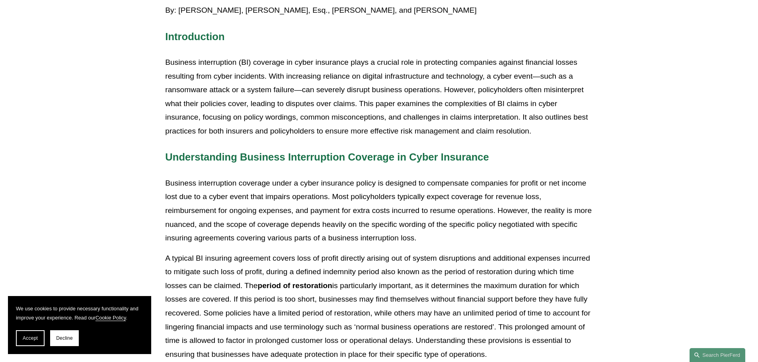
scroll to position [119, 0]
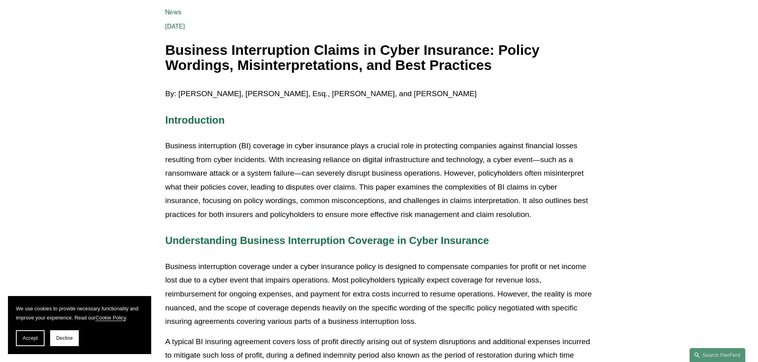
click at [289, 144] on p "Business interruption (BI) coverage in cyber insurance plays a crucial role in …" at bounding box center [378, 180] width 427 height 82
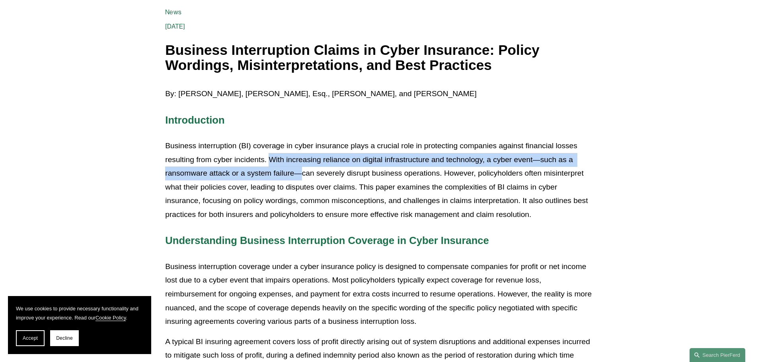
drag, startPoint x: 268, startPoint y: 159, endPoint x: 302, endPoint y: 181, distance: 40.3
click at [302, 181] on p "Business interruption (BI) coverage in cyber insurance plays a crucial role in …" at bounding box center [378, 180] width 427 height 82
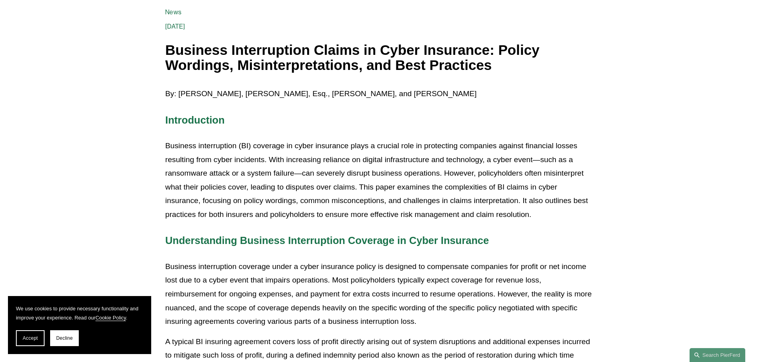
click at [471, 178] on p "Business interruption (BI) coverage in cyber insurance plays a crucial role in …" at bounding box center [378, 180] width 427 height 82
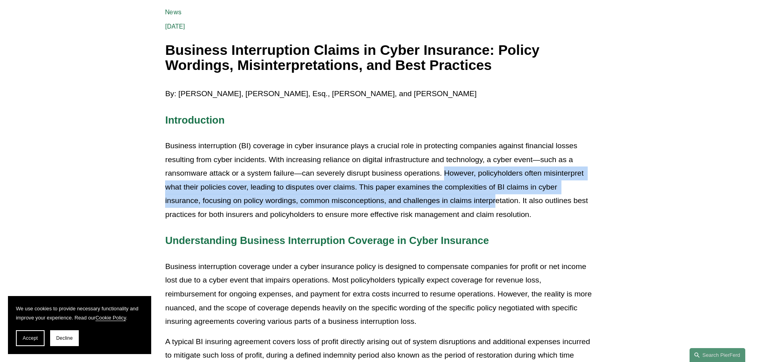
drag, startPoint x: 443, startPoint y: 171, endPoint x: 274, endPoint y: 243, distance: 184.2
click at [480, 208] on p "Business interruption (BI) coverage in cyber insurance plays a crucial role in …" at bounding box center [378, 180] width 427 height 82
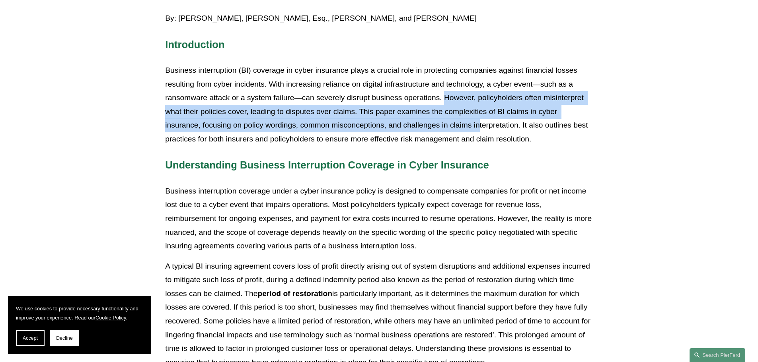
scroll to position [278, 0]
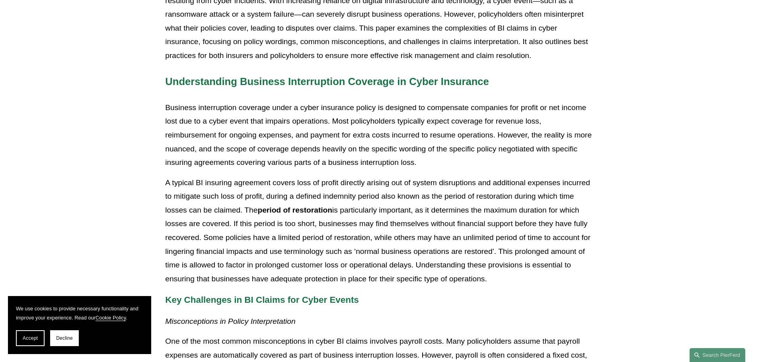
drag, startPoint x: 177, startPoint y: 105, endPoint x: 165, endPoint y: 106, distance: 11.9
click at [169, 105] on p "Business interruption coverage under a cyber insurance policy is designed to co…" at bounding box center [378, 135] width 427 height 69
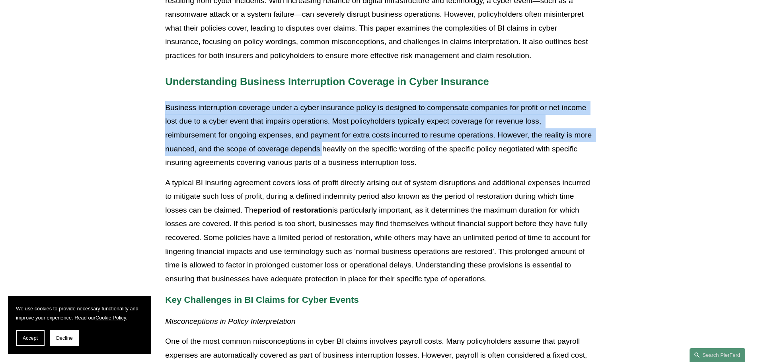
drag, startPoint x: 162, startPoint y: 108, endPoint x: 196, endPoint y: 171, distance: 72.4
drag, startPoint x: 186, startPoint y: 112, endPoint x: 209, endPoint y: 114, distance: 23.2
click at [187, 112] on p "Business interruption coverage under a cyber insurance policy is designed to co…" at bounding box center [378, 135] width 427 height 69
click at [329, 130] on p "Business interruption coverage under a cyber insurance policy is designed to co…" at bounding box center [378, 135] width 427 height 69
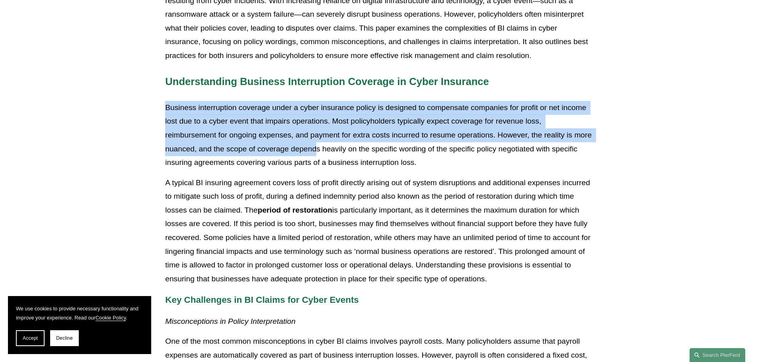
click at [442, 116] on p "Business interruption coverage under a cyber insurance policy is designed to co…" at bounding box center [378, 135] width 427 height 69
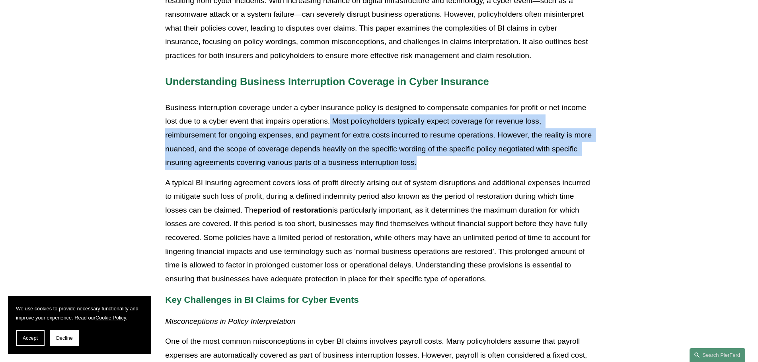
drag, startPoint x: 330, startPoint y: 119, endPoint x: 431, endPoint y: 161, distance: 109.3
click at [431, 161] on p "Business interruption coverage under a cyber insurance policy is designed to co…" at bounding box center [378, 135] width 427 height 69
copy p "Most policyholders typically expect coverage for revenue loss, reimbursement fo…"
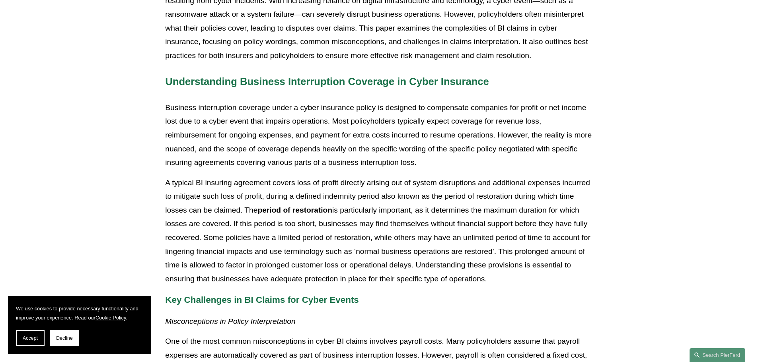
drag, startPoint x: 375, startPoint y: 182, endPoint x: 356, endPoint y: 185, distance: 19.3
click at [375, 182] on p "A typical BI insuring agreement covers loss of profit directly arising out of s…" at bounding box center [378, 231] width 427 height 110
drag, startPoint x: 167, startPoint y: 182, endPoint x: 493, endPoint y: 285, distance: 341.9
click at [493, 285] on p "A typical BI insuring agreement covers loss of profit directly arising out of s…" at bounding box center [378, 231] width 427 height 110
copy p "A typical BI insuring agreement covers loss of profit directly arising out of s…"
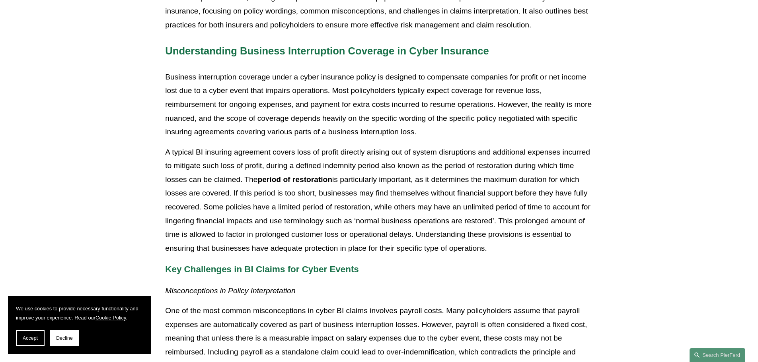
scroll to position [437, 0]
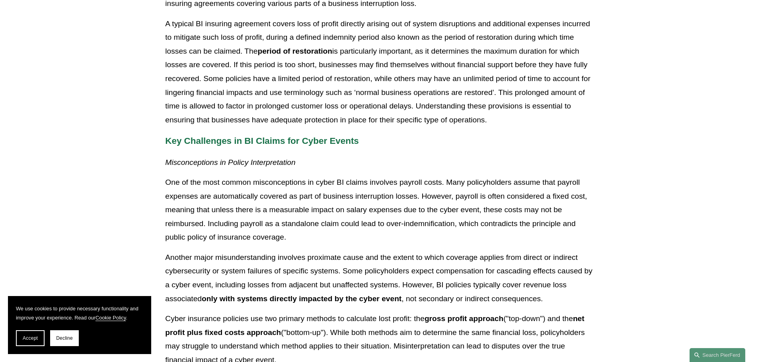
click at [343, 195] on p "One of the most common misconceptions in cyber BI claims involves payroll costs…" at bounding box center [378, 210] width 427 height 69
drag, startPoint x: 314, startPoint y: 182, endPoint x: 354, endPoint y: 181, distance: 39.8
click at [354, 181] on p "One of the most common misconceptions in cyber BI claims involves payroll costs…" at bounding box center [378, 210] width 427 height 69
drag, startPoint x: 265, startPoint y: 193, endPoint x: 196, endPoint y: 193, distance: 68.8
click at [247, 190] on p "One of the most common misconceptions in cyber BI claims involves payroll costs…" at bounding box center [378, 210] width 427 height 69
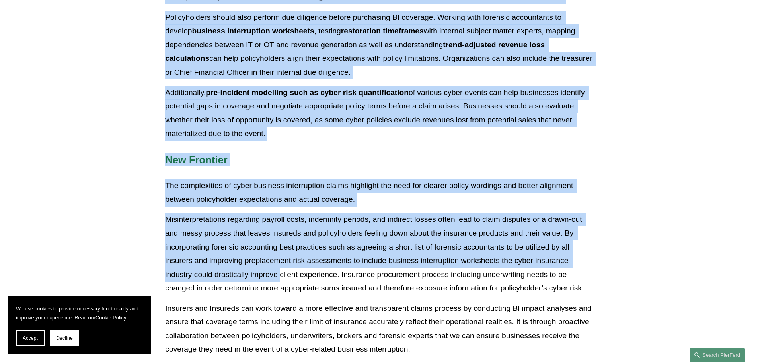
scroll to position [1551, 0]
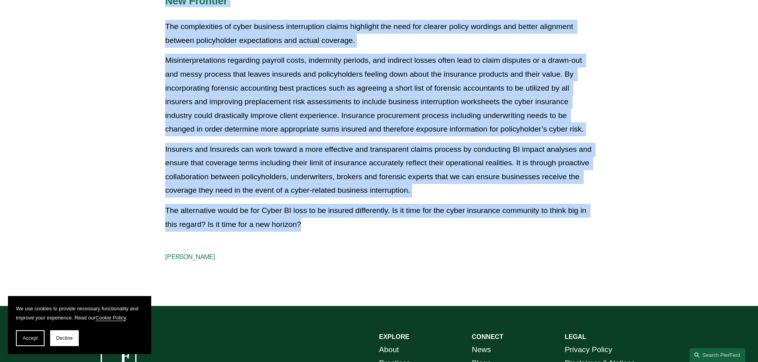
drag, startPoint x: 164, startPoint y: 165, endPoint x: 327, endPoint y: 230, distance: 175.8
copy div "Misconceptions in Policy Interpretation One of the most common misconceptions i…"
